Goal: Check status: Check status

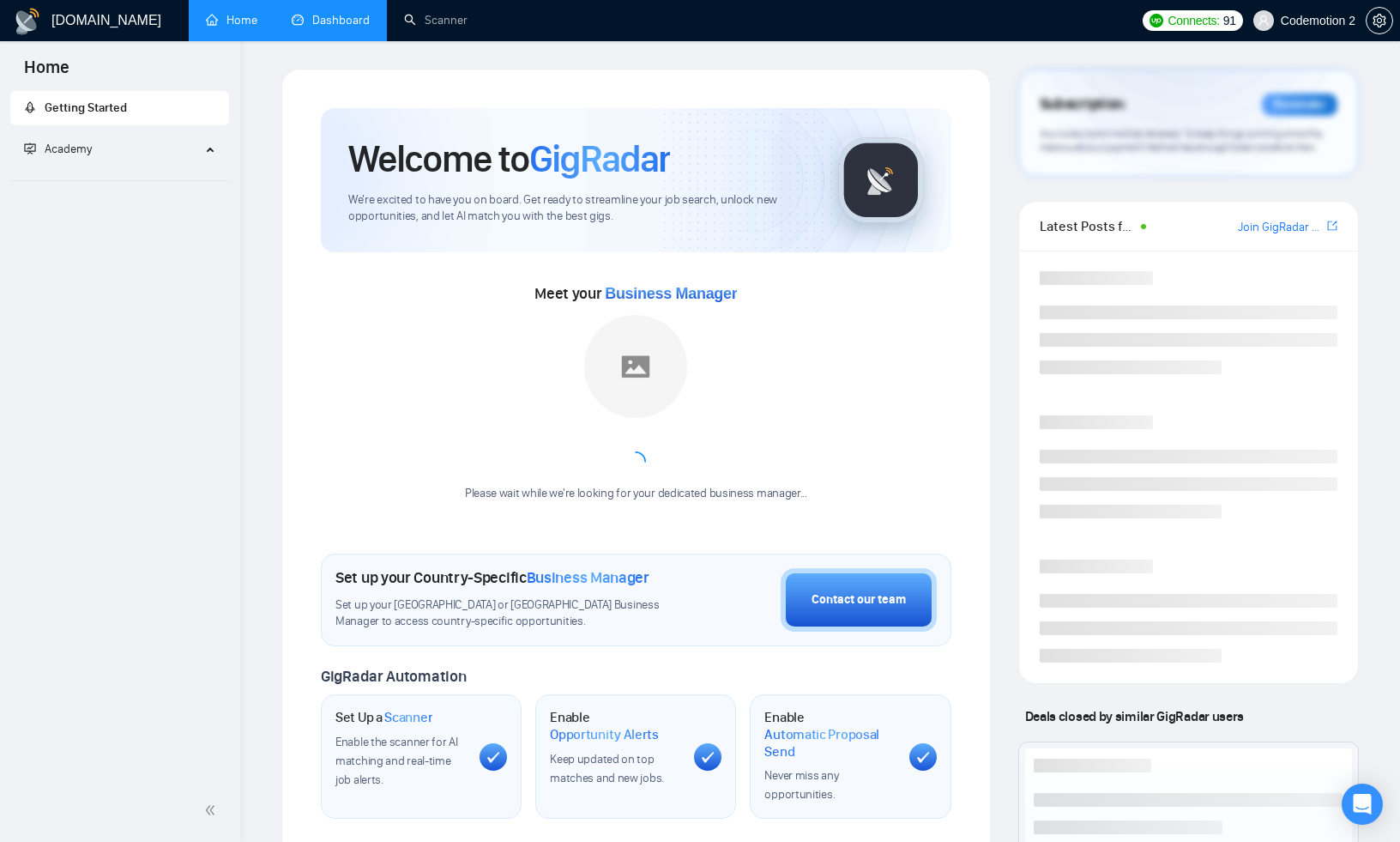
click at [312, 21] on link "Dashboard" at bounding box center [331, 20] width 78 height 15
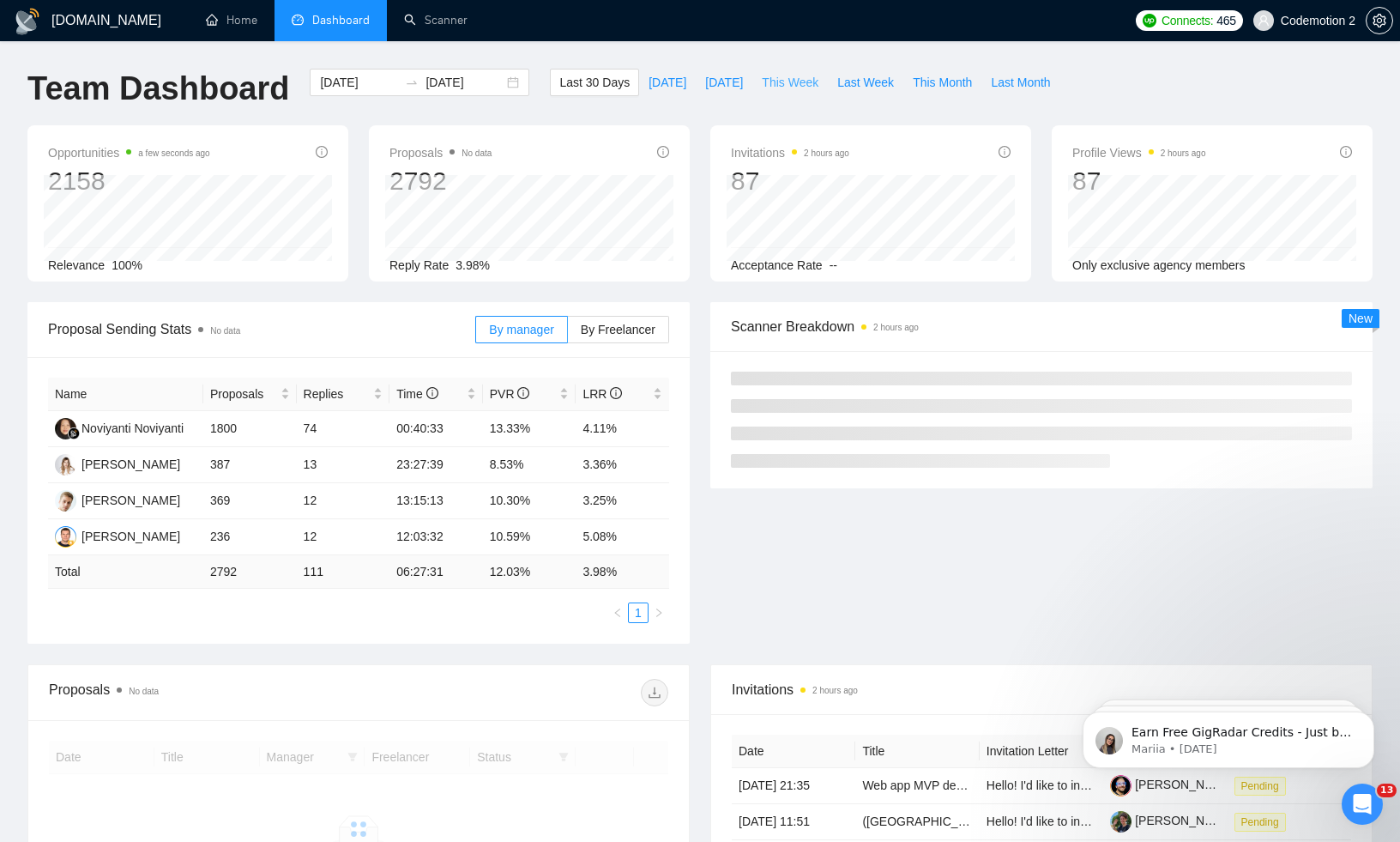
click at [783, 80] on span "This Week" at bounding box center [790, 82] width 57 height 19
type input "[DATE]"
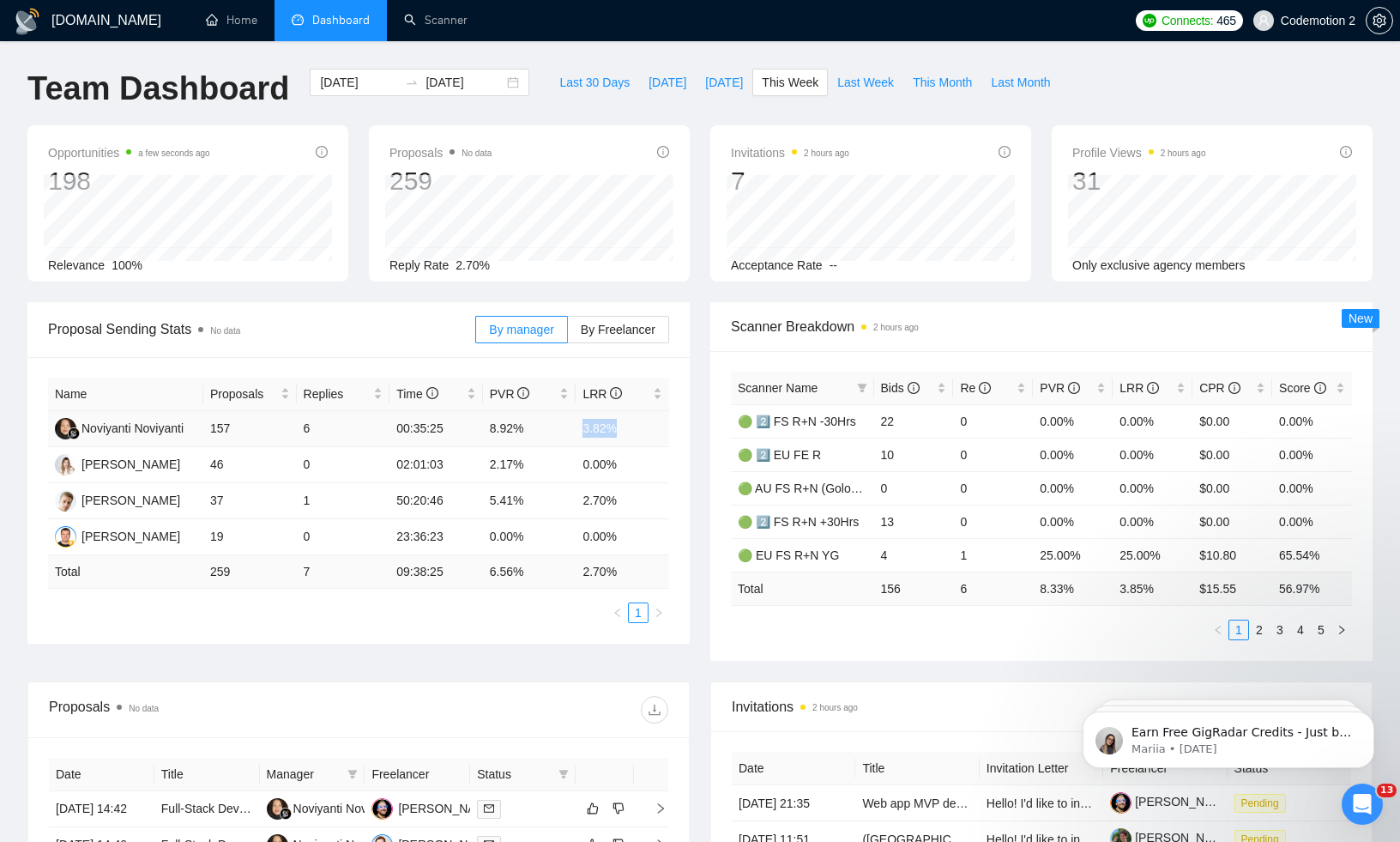
drag, startPoint x: 583, startPoint y: 422, endPoint x: 624, endPoint y: 422, distance: 40.3
click at [625, 422] on td "3.82%" at bounding box center [623, 429] width 94 height 36
drag, startPoint x: 190, startPoint y: 590, endPoint x: 240, endPoint y: 571, distance: 54.3
click at [240, 571] on div "Name Proposals Replies Time PVR LRR Noviyanti Noviyanti 157 6 00:35:25 8.92% 3.…" at bounding box center [358, 499] width 621 height 245
click at [239, 571] on td "259" at bounding box center [250, 571] width 94 height 33
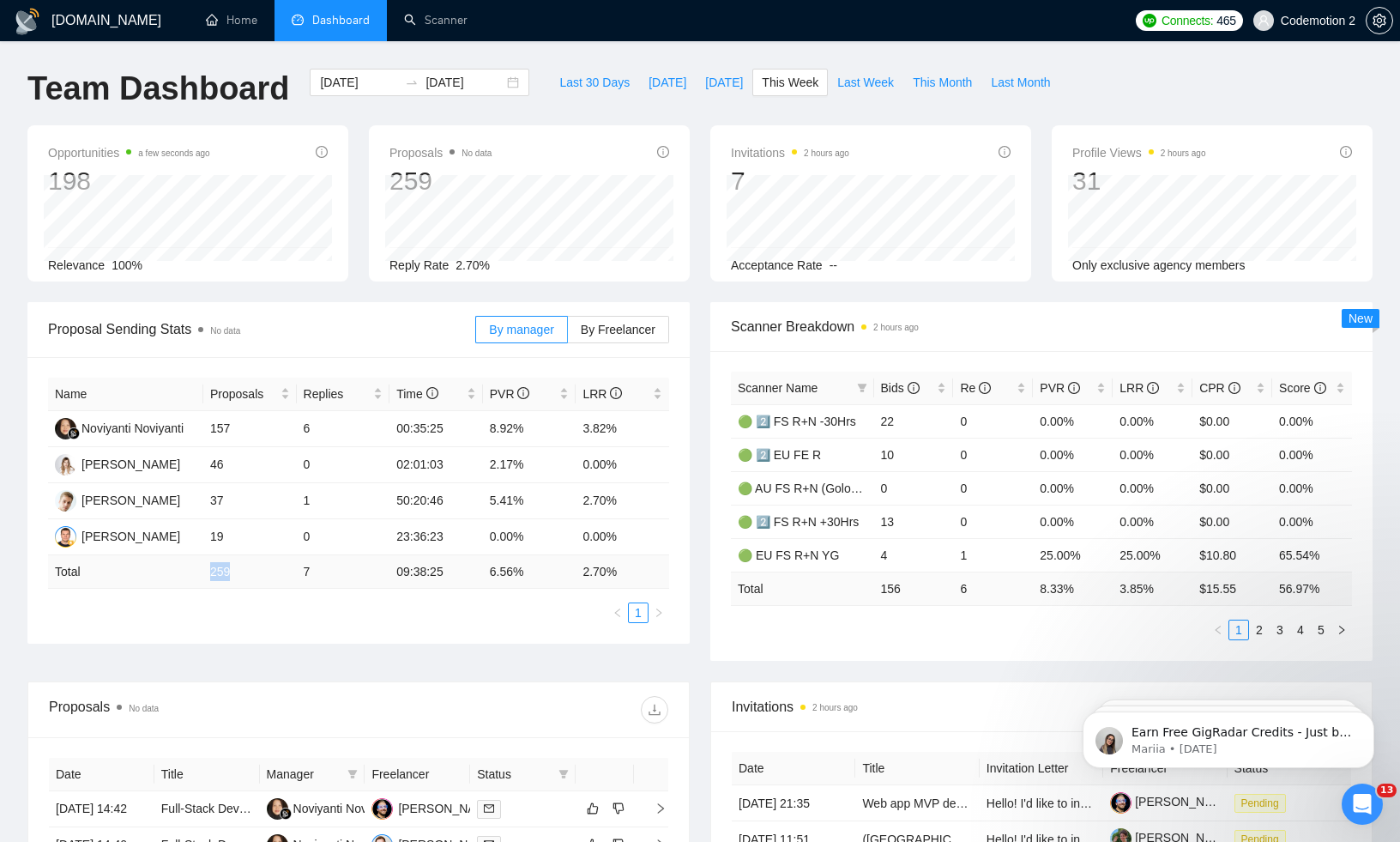
drag, startPoint x: 208, startPoint y: 569, endPoint x: 230, endPoint y: 569, distance: 22.3
click at [230, 569] on td "259" at bounding box center [250, 571] width 94 height 33
click at [246, 574] on td "259" at bounding box center [250, 571] width 94 height 33
click at [874, 83] on span "Last Week" at bounding box center [865, 82] width 57 height 19
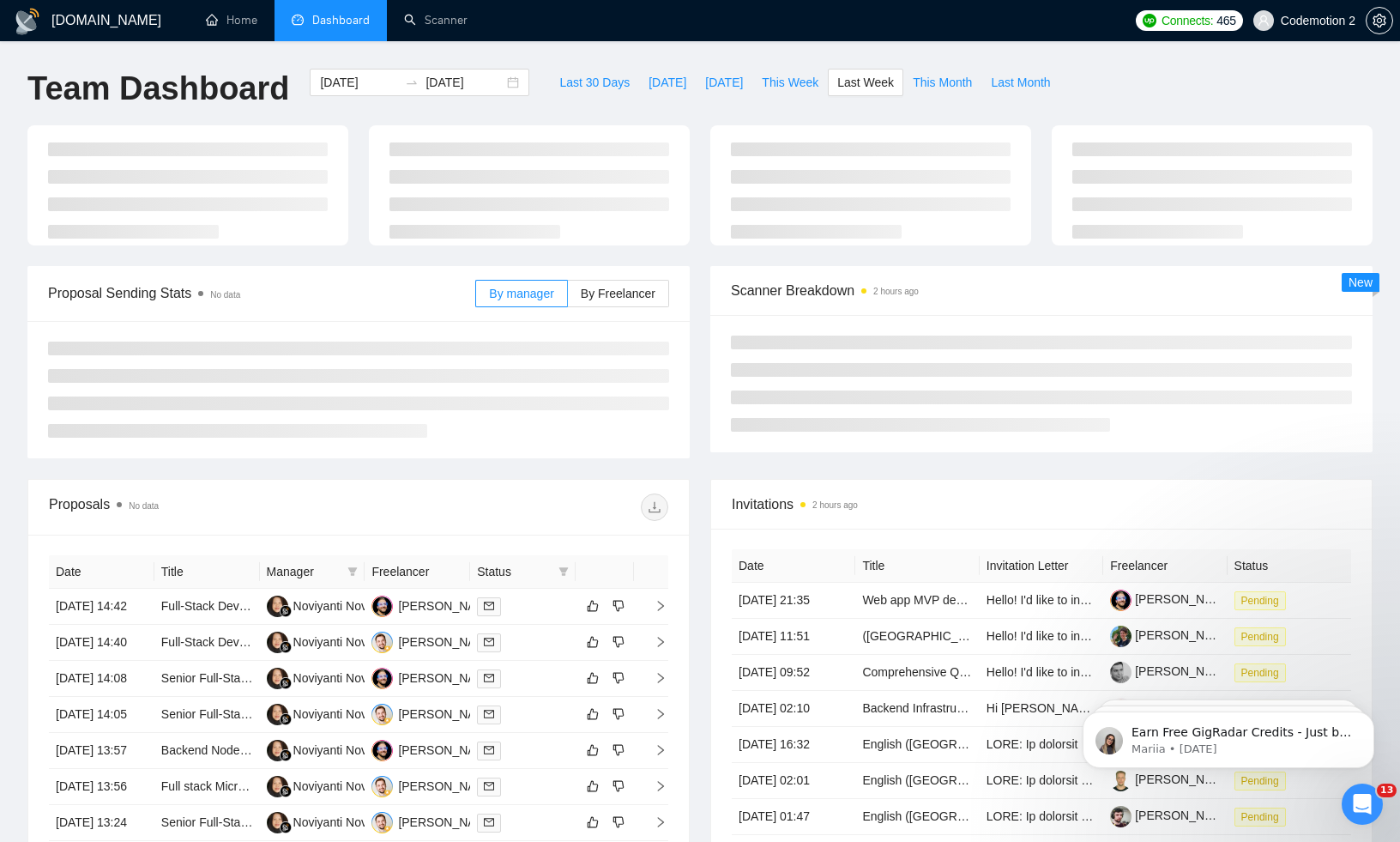
type input "[DATE]"
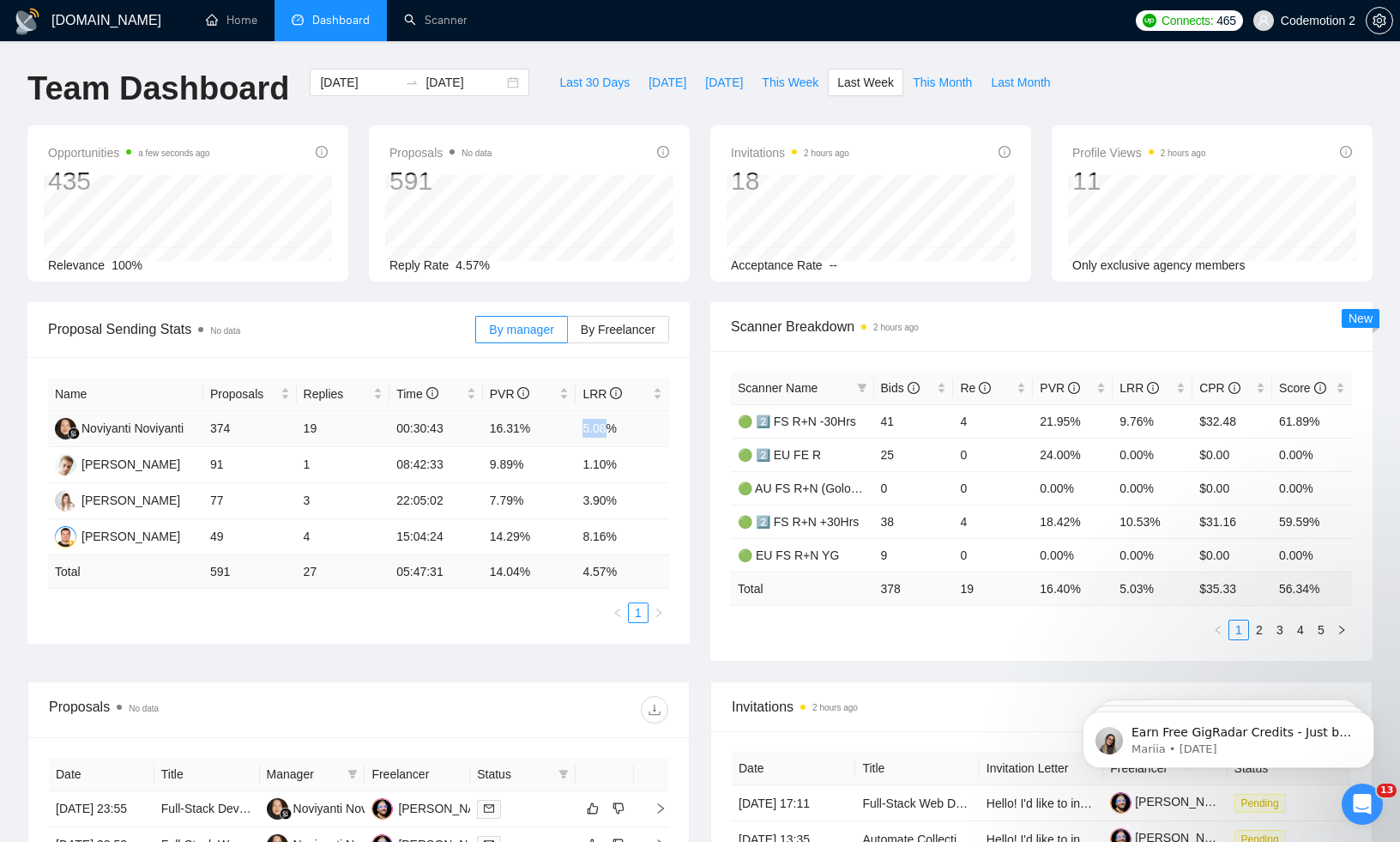
drag, startPoint x: 585, startPoint y: 426, endPoint x: 613, endPoint y: 426, distance: 28.3
click at [613, 426] on td "5.08%" at bounding box center [623, 429] width 94 height 36
click at [792, 86] on span "This Week" at bounding box center [790, 82] width 57 height 19
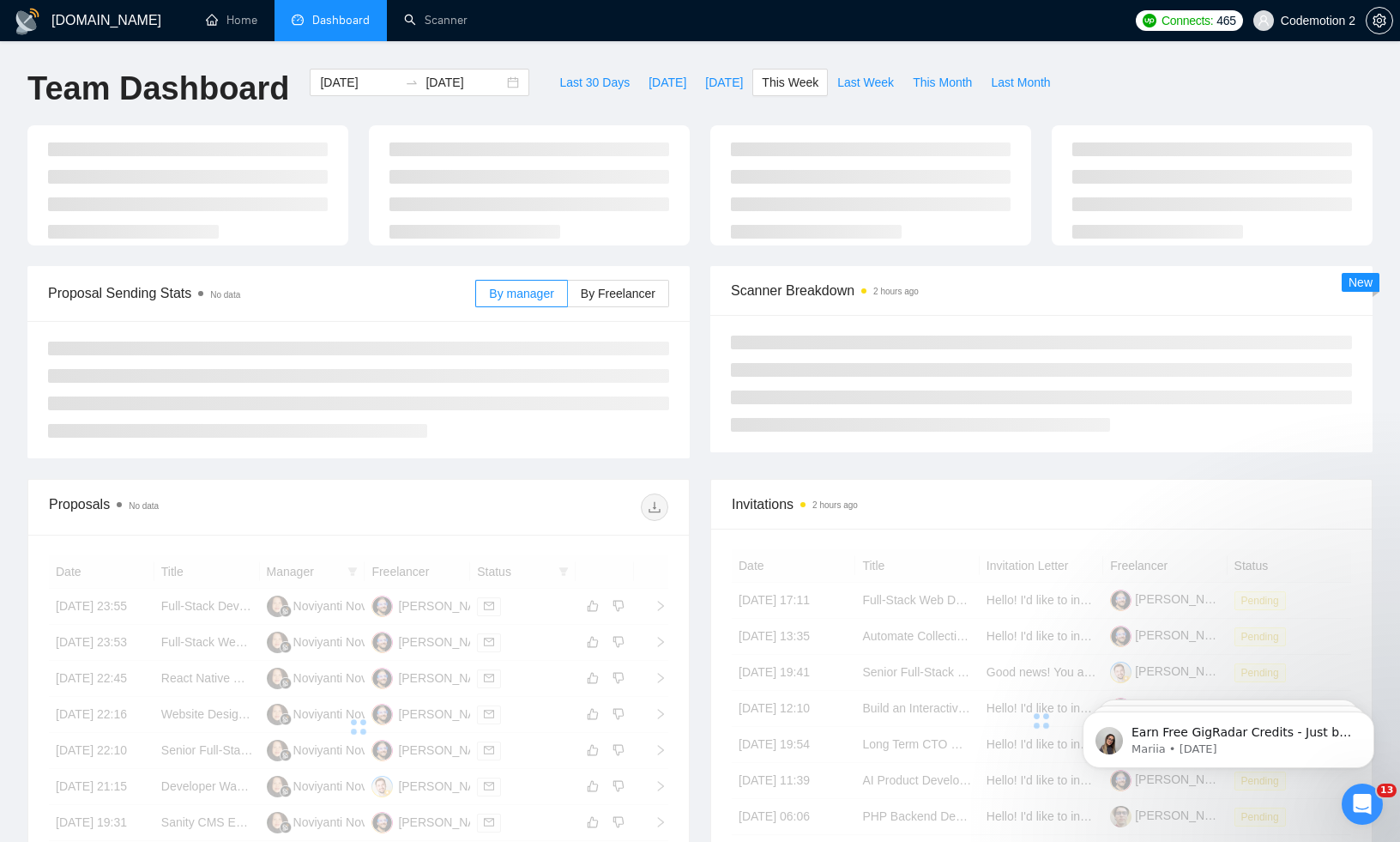
type input "[DATE]"
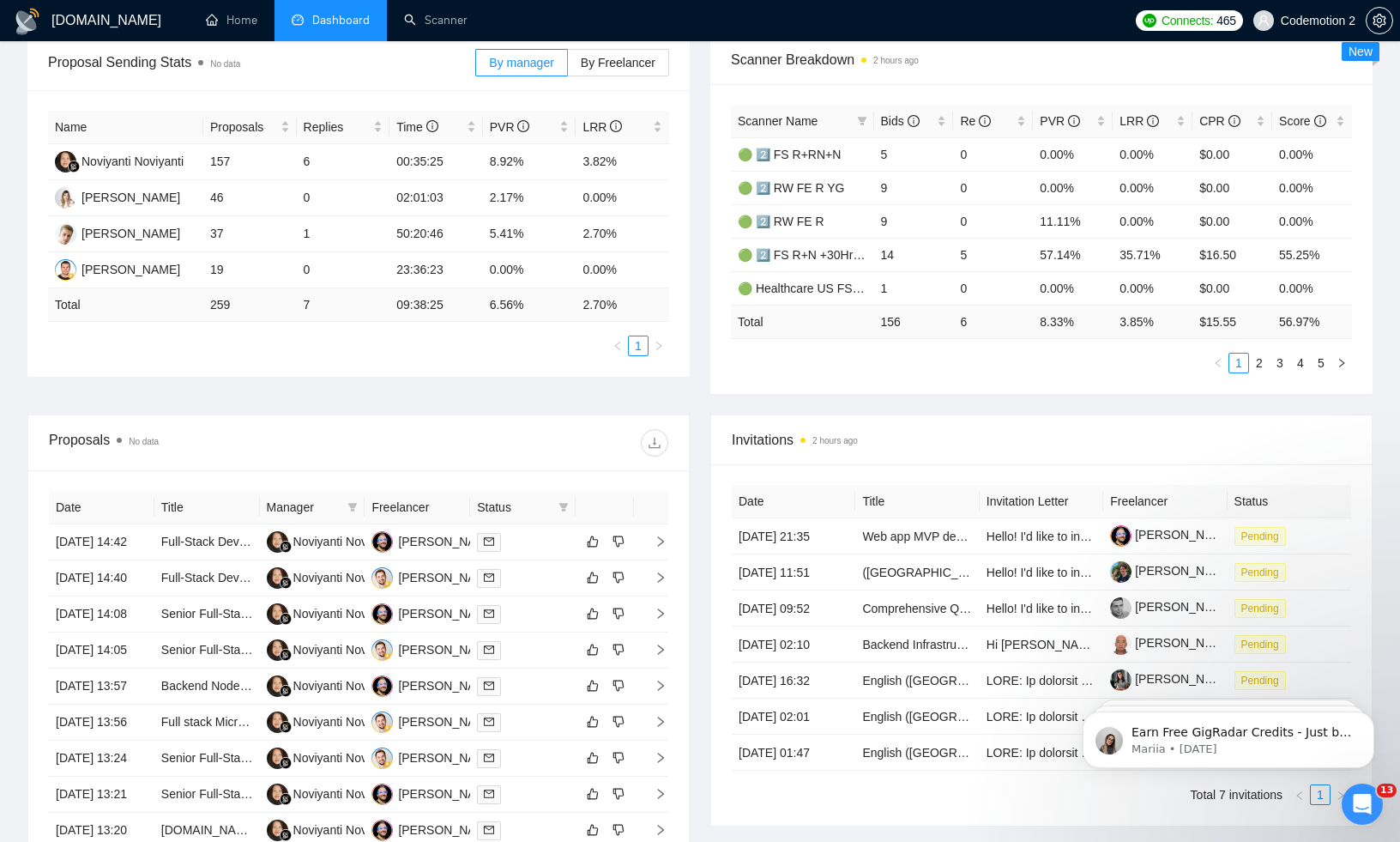
scroll to position [130, 0]
